Goal: Transaction & Acquisition: Purchase product/service

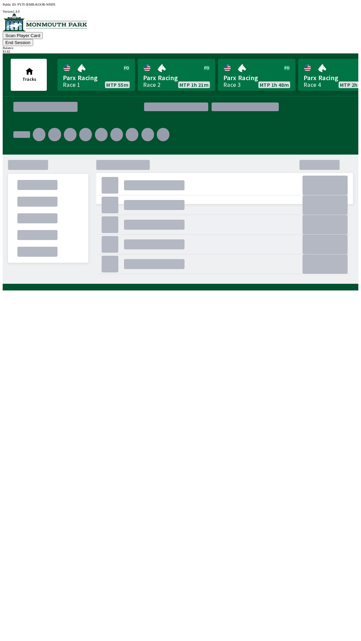
scroll to position [0, 363]
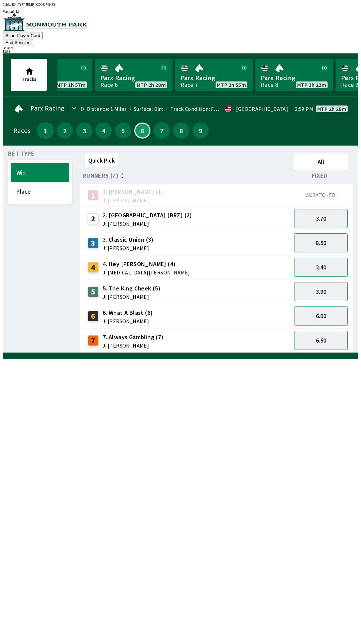
click at [41, 125] on button "1" at bounding box center [45, 131] width 16 height 16
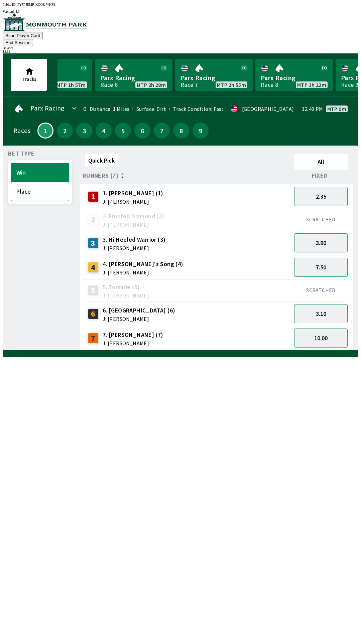
click at [43, 184] on button "Place" at bounding box center [40, 191] width 58 height 19
click at [335, 190] on button "1.30" at bounding box center [320, 196] width 53 height 19
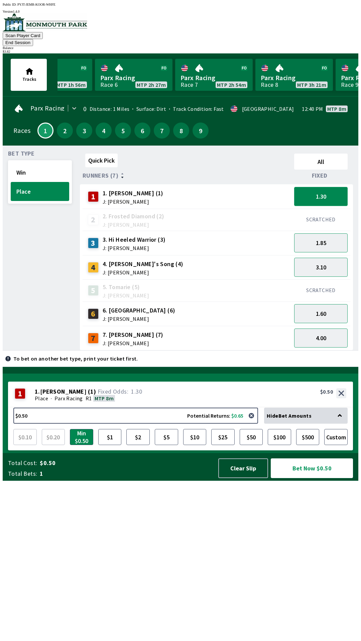
click at [327, 187] on button "1.30" at bounding box center [320, 196] width 53 height 19
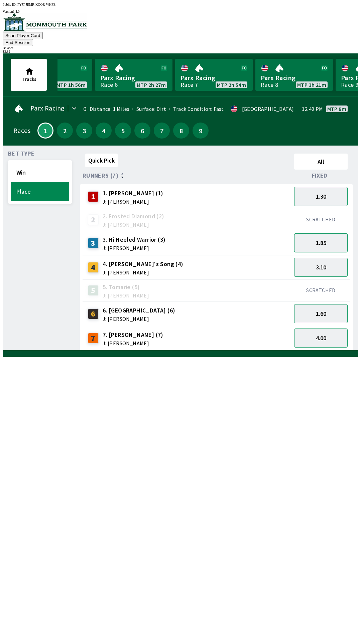
click at [330, 234] on button "1.85" at bounding box center [320, 242] width 53 height 19
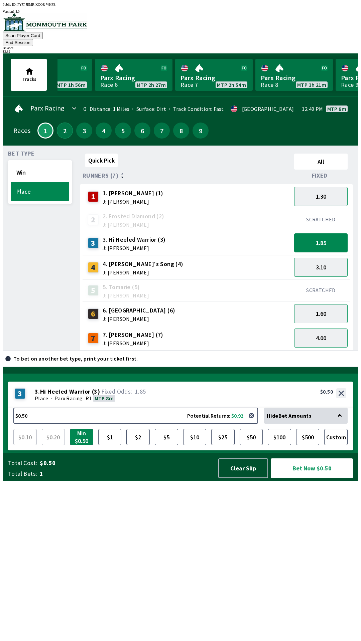
click at [62, 123] on button "2" at bounding box center [65, 131] width 16 height 16
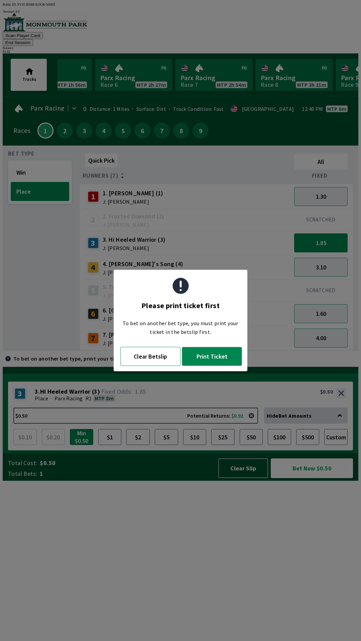
click at [152, 359] on button "Clear Betslip" at bounding box center [150, 356] width 60 height 19
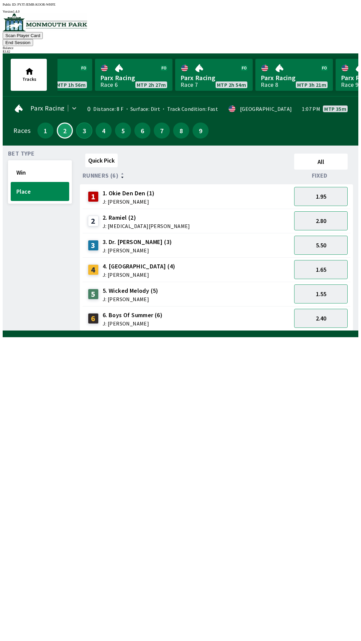
click at [79, 123] on button "3" at bounding box center [84, 131] width 16 height 16
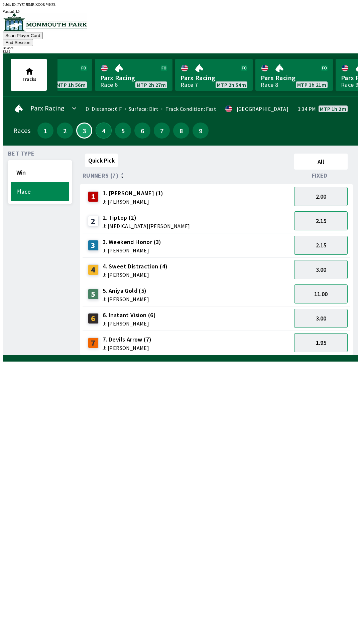
click at [100, 125] on button "4" at bounding box center [104, 131] width 16 height 16
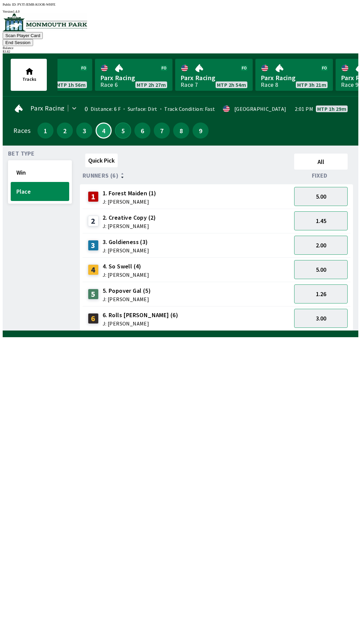
click at [119, 123] on button "5" at bounding box center [123, 131] width 16 height 16
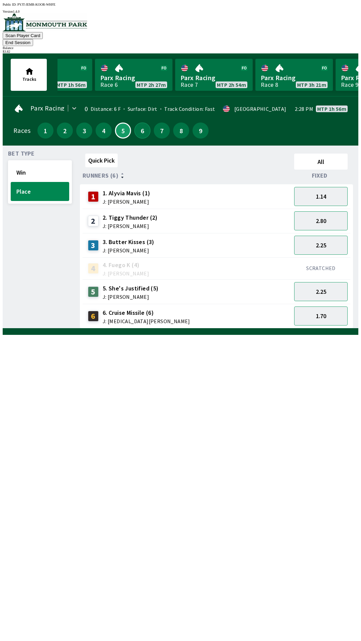
click at [135, 123] on button "6" at bounding box center [142, 131] width 16 height 16
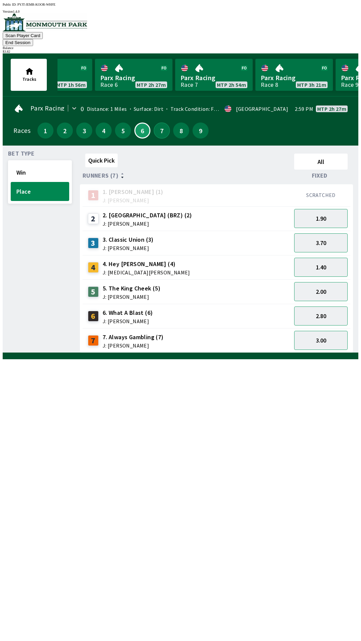
click at [158, 123] on button "7" at bounding box center [162, 131] width 16 height 16
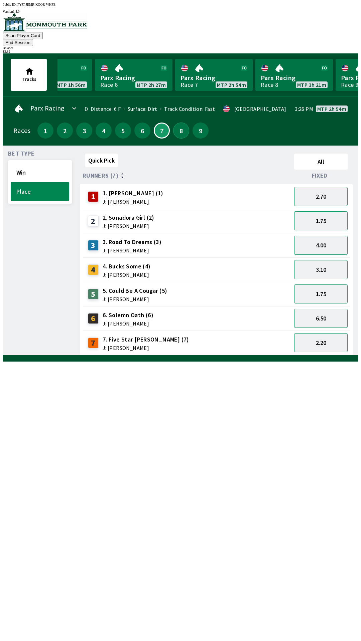
click at [174, 123] on button "8" at bounding box center [181, 131] width 16 height 16
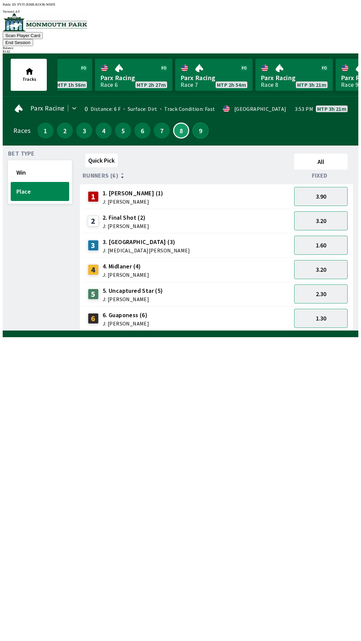
click at [198, 125] on button "9" at bounding box center [200, 131] width 16 height 16
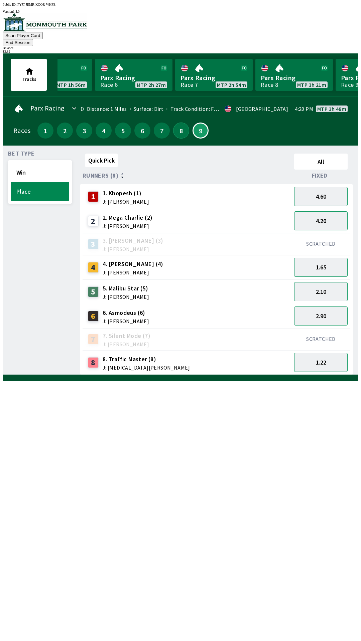
click at [180, 123] on button "8" at bounding box center [181, 131] width 16 height 16
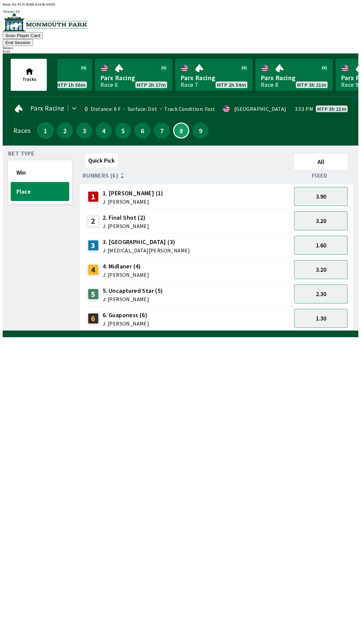
click at [43, 123] on button "1" at bounding box center [45, 131] width 16 height 16
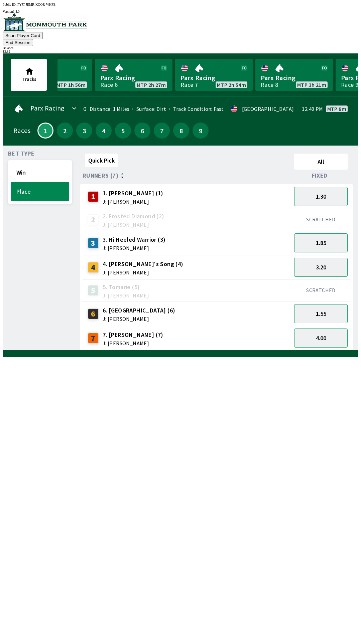
click at [26, 261] on div "Bet Type Win Place" at bounding box center [40, 251] width 64 height 200
click at [60, 123] on button "2" at bounding box center [65, 131] width 16 height 16
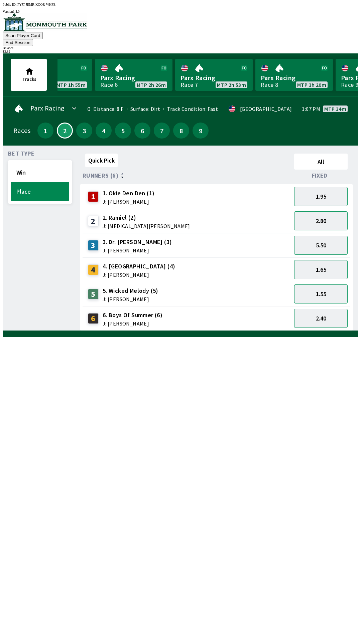
click at [330, 288] on button "1.55" at bounding box center [320, 294] width 53 height 19
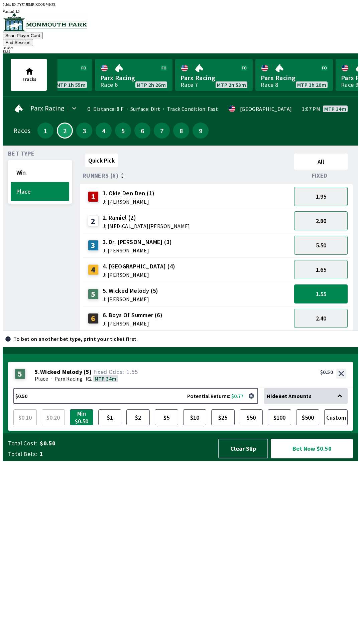
click at [307, 459] on button "Bet Now $0.50" at bounding box center [312, 449] width 82 height 20
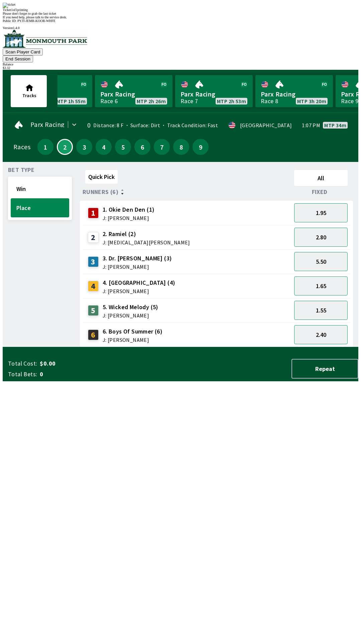
click at [30, 325] on div "Bet Type Win Place" at bounding box center [40, 257] width 64 height 180
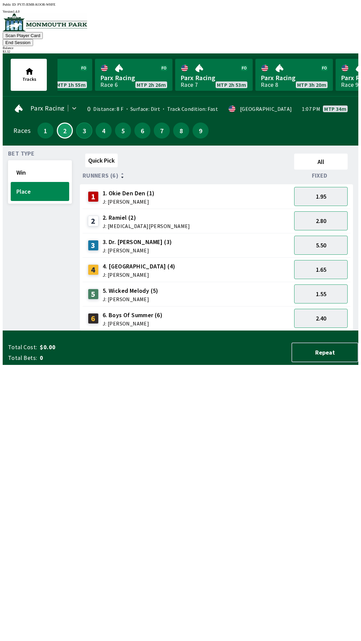
click at [82, 125] on button "3" at bounding box center [84, 131] width 16 height 16
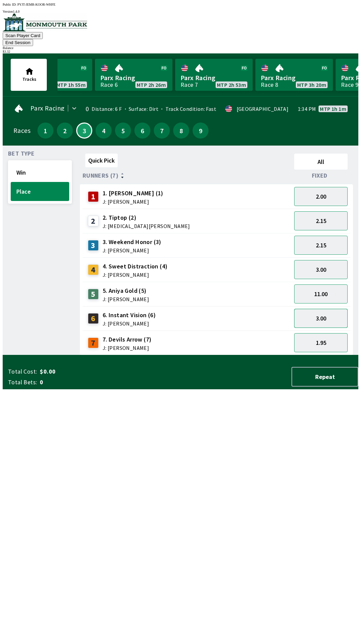
click at [324, 312] on button "3.00" at bounding box center [320, 318] width 53 height 19
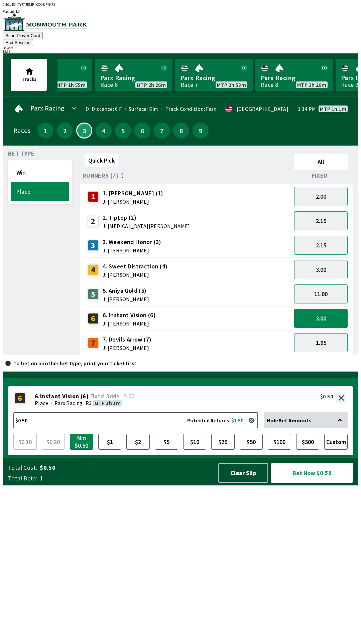
click at [305, 483] on button "Bet Now $0.50" at bounding box center [312, 473] width 82 height 20
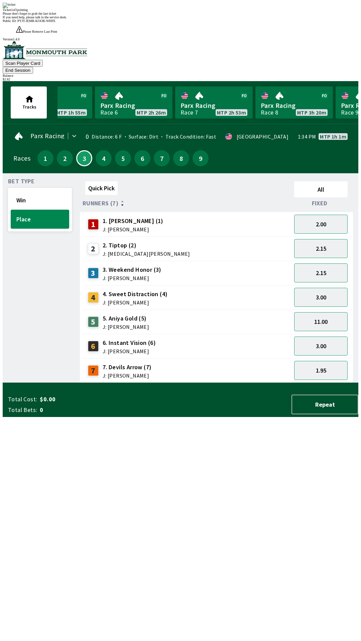
click at [26, 351] on div "Bet Type Win Place" at bounding box center [40, 281] width 64 height 204
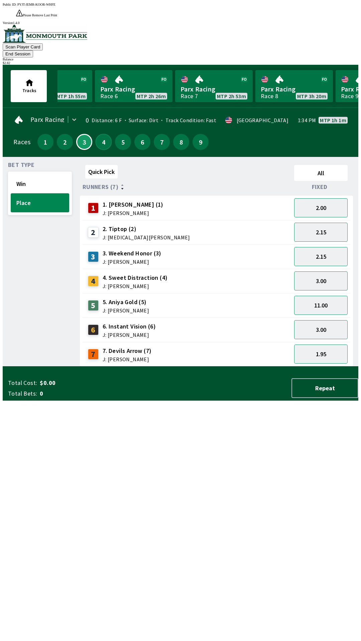
click at [96, 134] on button "4" at bounding box center [104, 142] width 16 height 16
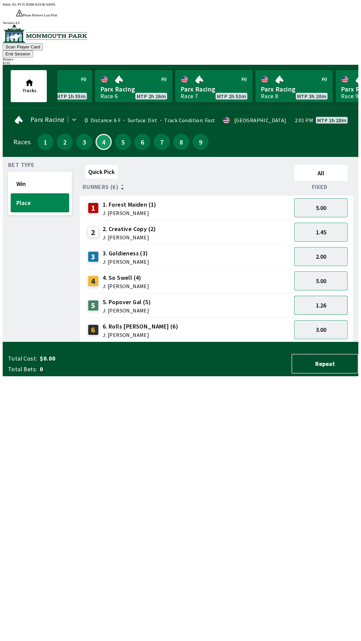
click at [332, 296] on button "1.26" at bounding box center [320, 305] width 53 height 19
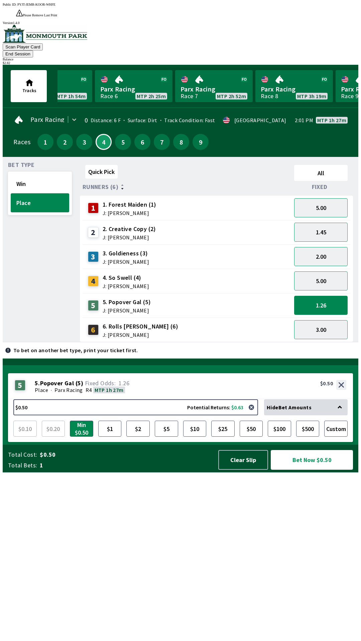
click at [310, 470] on button "Bet Now $0.50" at bounding box center [312, 460] width 82 height 20
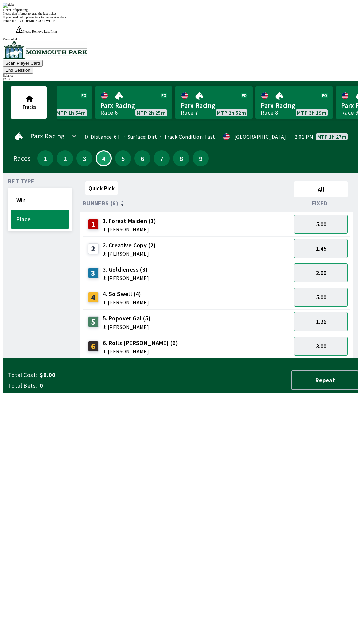
click at [14, 359] on div "Bet Type Win Place" at bounding box center [40, 269] width 64 height 180
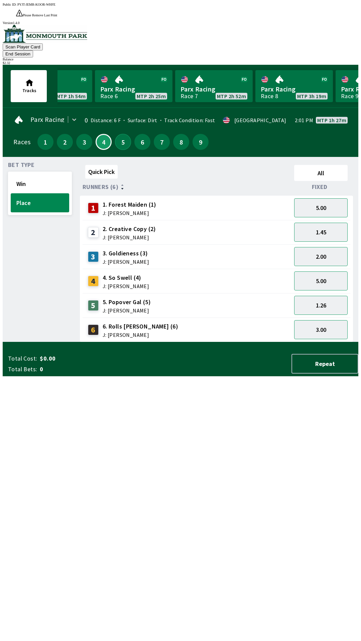
click at [121, 134] on button "5" at bounding box center [123, 142] width 16 height 16
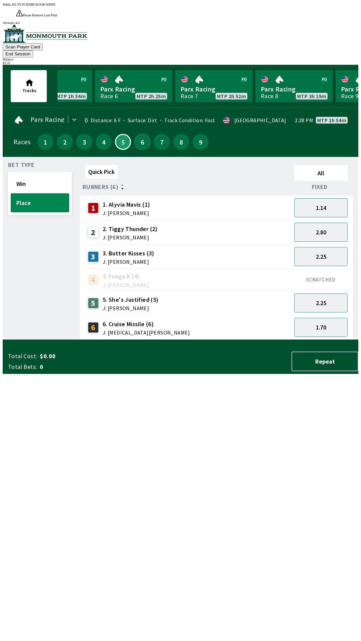
click at [139, 134] on button "6" at bounding box center [142, 142] width 16 height 16
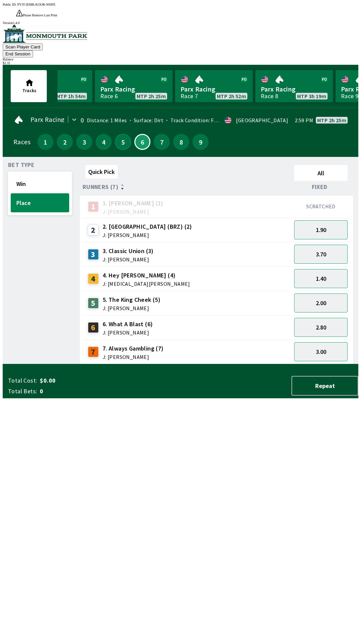
click at [117, 134] on button "5" at bounding box center [123, 142] width 16 height 16
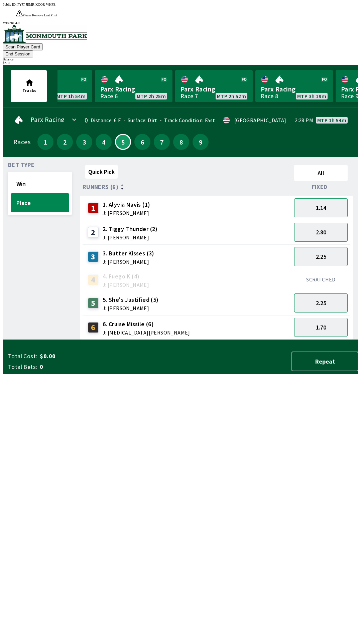
click at [328, 294] on button "2.25" at bounding box center [320, 303] width 53 height 19
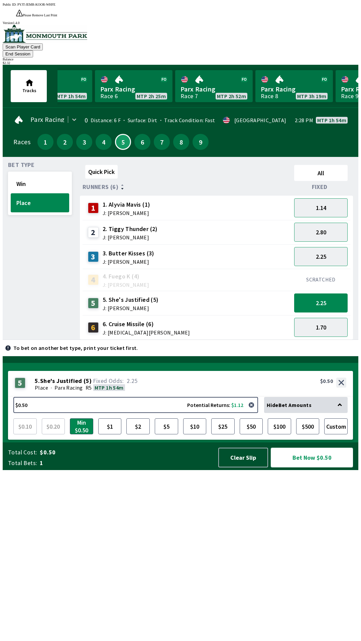
click at [308, 468] on button "Bet Now $0.50" at bounding box center [312, 458] width 82 height 20
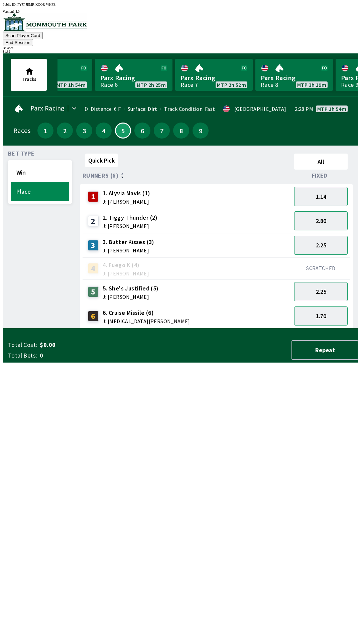
click at [17, 329] on div "Bet Type Win Place" at bounding box center [40, 240] width 64 height 178
click at [139, 125] on button "6" at bounding box center [142, 131] width 16 height 16
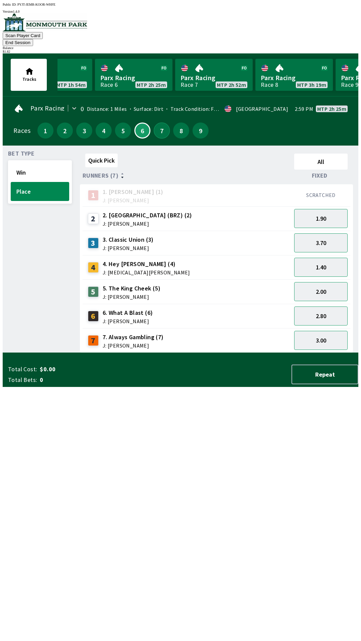
click at [155, 124] on button "7" at bounding box center [162, 131] width 16 height 16
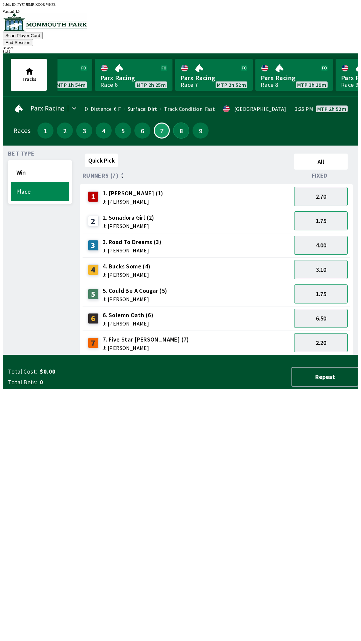
click at [174, 125] on button "8" at bounding box center [181, 131] width 16 height 16
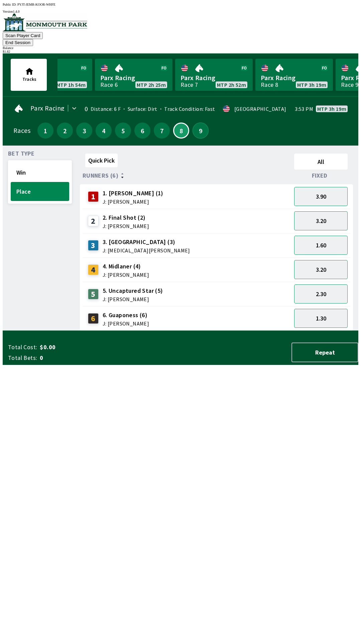
click at [195, 126] on button "9" at bounding box center [200, 131] width 16 height 16
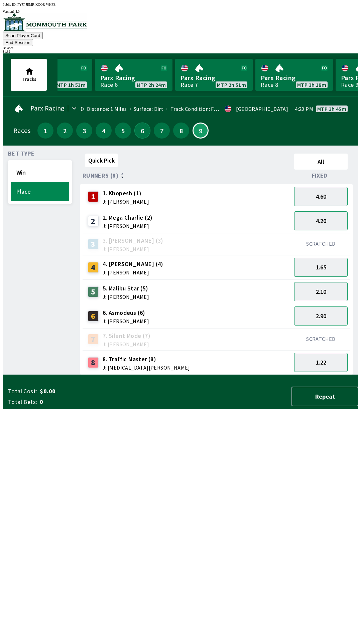
click at [136, 123] on button "6" at bounding box center [142, 131] width 16 height 16
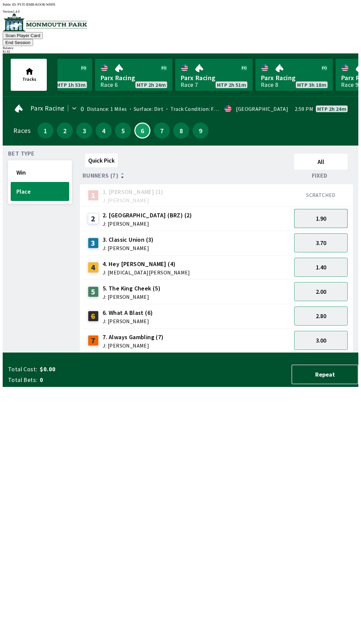
click at [328, 209] on button "1.90" at bounding box center [320, 218] width 53 height 19
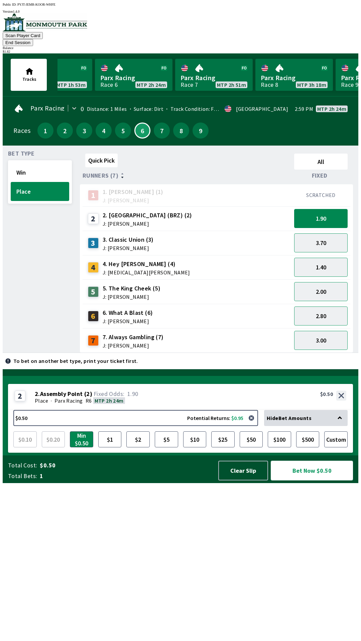
click at [315, 481] on button "Bet Now $0.50" at bounding box center [312, 471] width 82 height 20
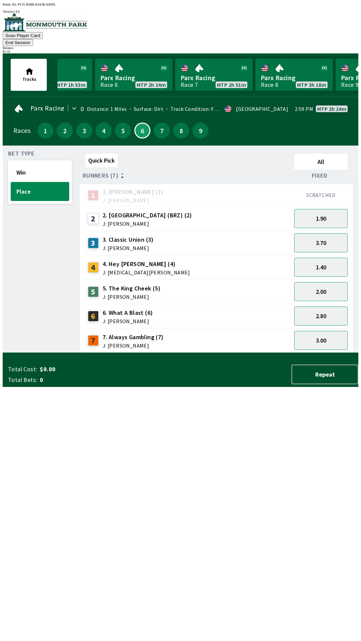
click at [24, 353] on div "Bet Type Win Place" at bounding box center [40, 252] width 64 height 202
click at [33, 39] on button "End Session" at bounding box center [18, 42] width 30 height 7
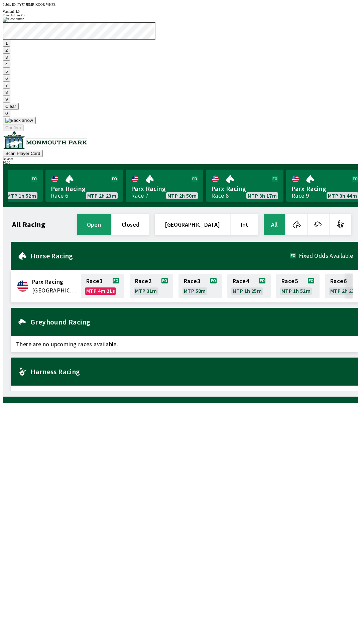
click at [10, 47] on button "1" at bounding box center [7, 43] width 8 height 7
click at [10, 103] on button "9" at bounding box center [7, 99] width 8 height 7
click at [19, 110] on button "Clear" at bounding box center [11, 106] width 16 height 7
click at [10, 47] on button "1" at bounding box center [7, 43] width 8 height 7
click at [10, 103] on button "9" at bounding box center [7, 99] width 8 height 7
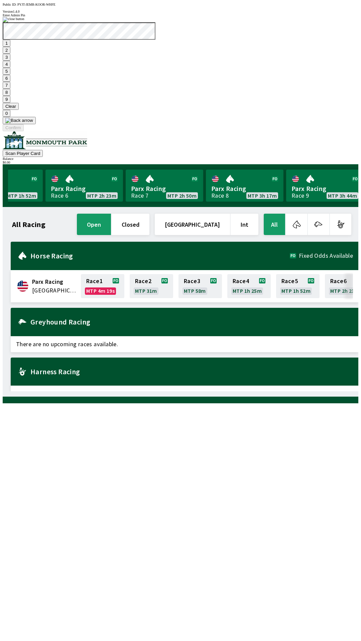
click at [19, 110] on button "Clear" at bounding box center [11, 106] width 16 height 7
click at [10, 47] on button "1" at bounding box center [7, 43] width 8 height 7
click at [10, 103] on button "9" at bounding box center [7, 99] width 8 height 7
click at [10, 89] on button "7" at bounding box center [7, 85] width 8 height 7
click at [10, 61] on button "3" at bounding box center [7, 57] width 8 height 7
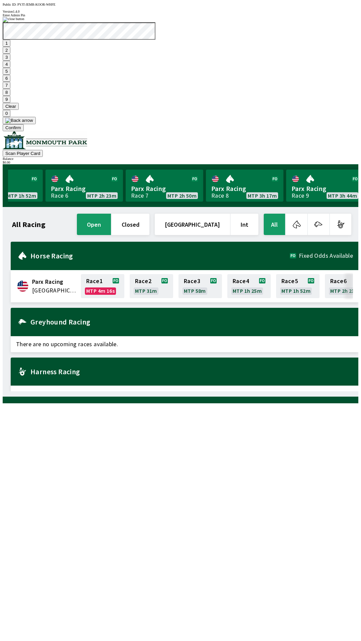
click at [24, 131] on button "Confirm" at bounding box center [13, 127] width 21 height 7
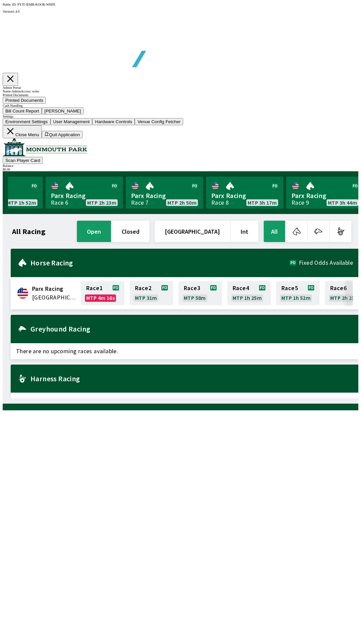
click at [42, 115] on button "Bill Count Report" at bounding box center [22, 111] width 39 height 7
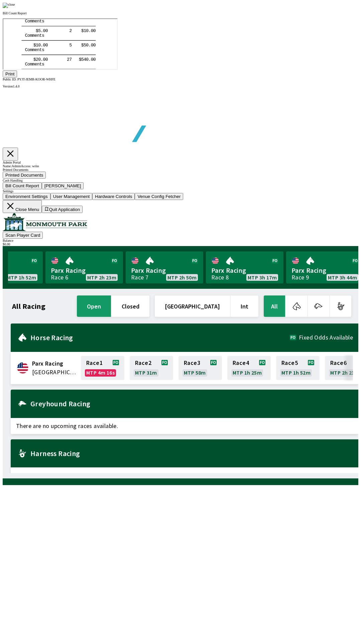
scroll to position [78, 0]
click at [17, 77] on button "Print" at bounding box center [10, 73] width 14 height 7
click at [303, 8] on div at bounding box center [180, 5] width 355 height 5
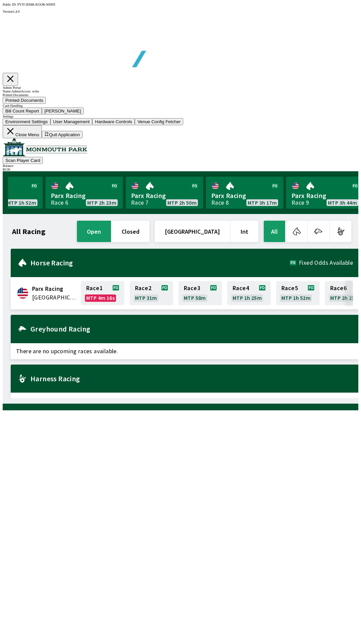
click at [84, 115] on button "[PERSON_NAME]" at bounding box center [63, 111] width 42 height 7
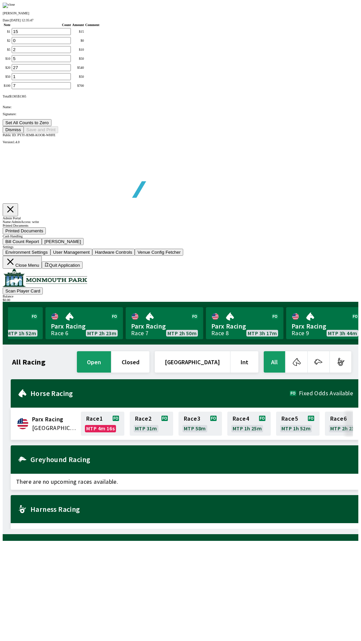
click at [51, 126] on button "Set All Counts to Zero" at bounding box center [27, 122] width 49 height 7
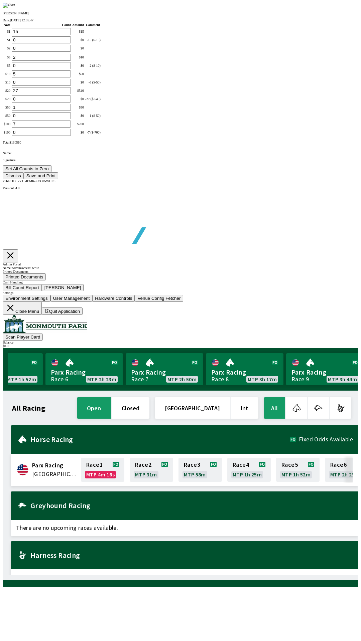
click at [58, 179] on button "Save and Print" at bounding box center [41, 175] width 34 height 7
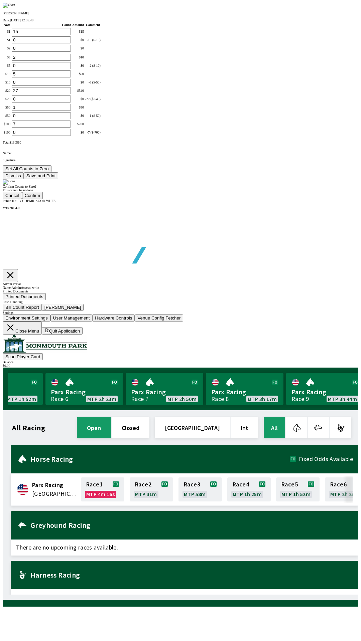
click at [43, 199] on button "Confirm" at bounding box center [32, 195] width 21 height 7
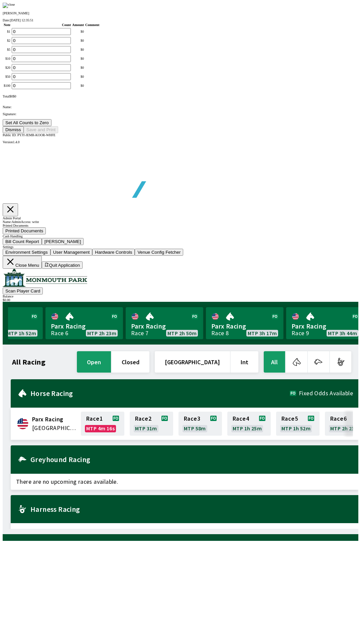
type input "0"
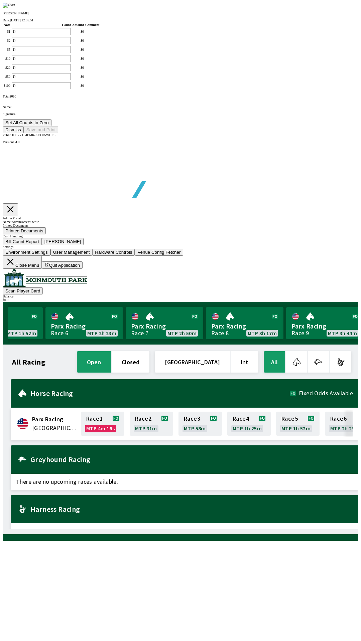
type input "0"
click at [24, 133] on button "Dismiss" at bounding box center [13, 129] width 21 height 7
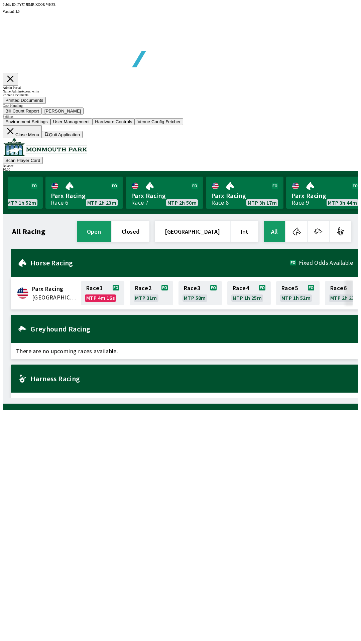
click at [42, 138] on button "Close Menu" at bounding box center [22, 131] width 39 height 13
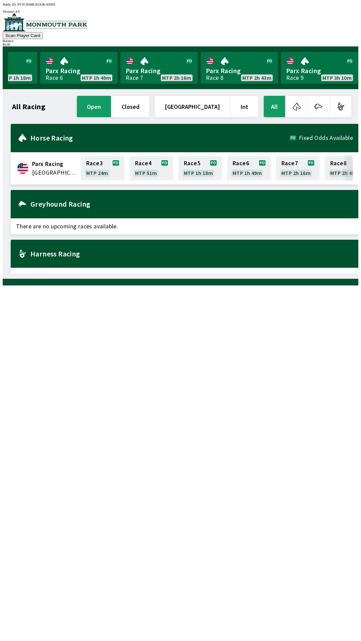
scroll to position [0, 203]
